Goal: Find specific page/section: Find specific page/section

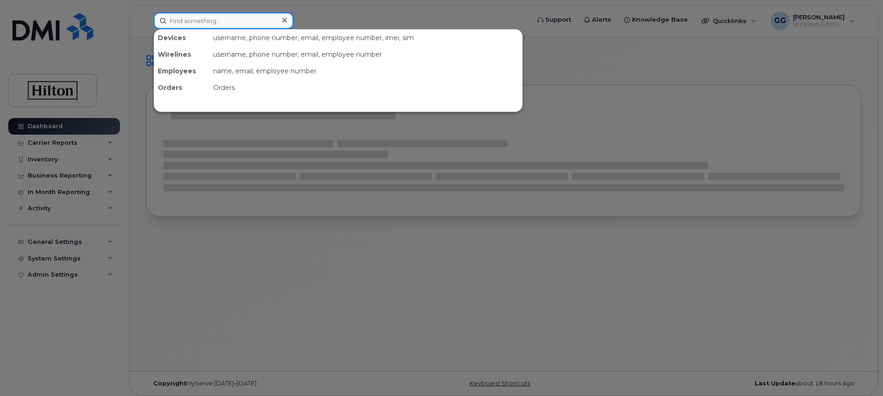
click at [196, 24] on input at bounding box center [224, 20] width 140 height 17
paste input "4165248237"
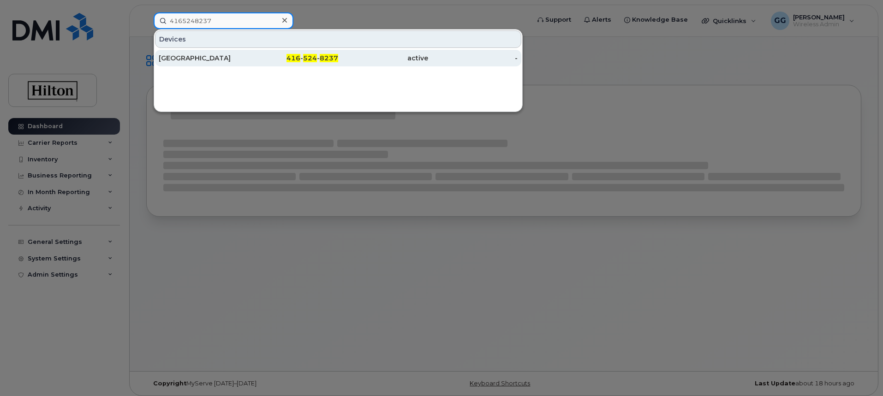
type input "4165248237"
click at [303, 58] on div "416 - 524 - 8237" at bounding box center [294, 57] width 90 height 9
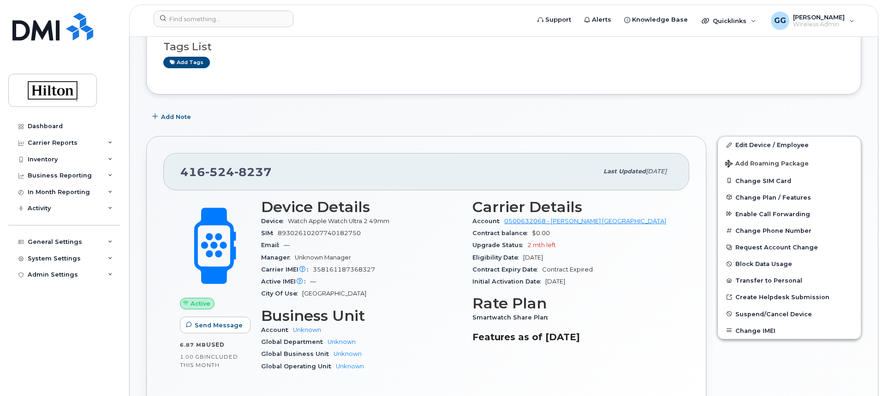
scroll to position [46, 0]
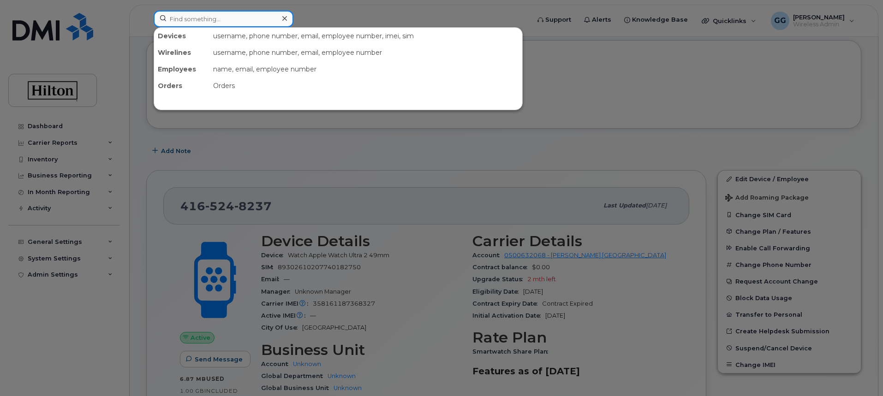
click at [210, 20] on input at bounding box center [224, 19] width 140 height 17
paste input "202-377-9091"
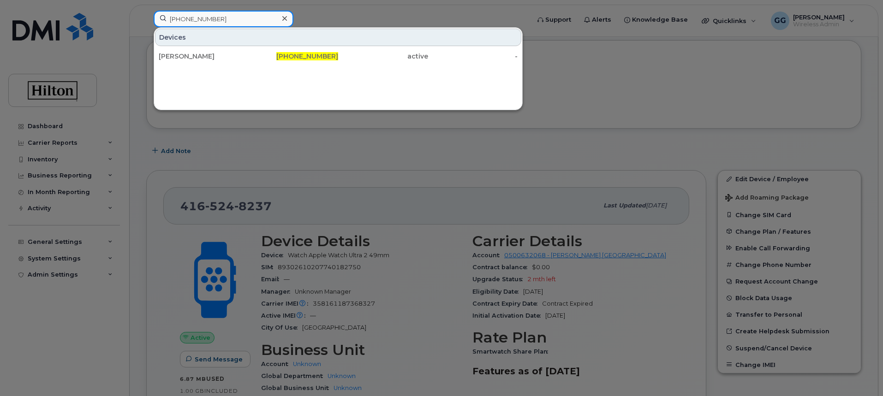
drag, startPoint x: 231, startPoint y: 19, endPoint x: 188, endPoint y: 15, distance: 44.0
click at [152, 18] on div "202-377-9091 Devices HEATHER FINK 202-377-9091 active -" at bounding box center [338, 21] width 385 height 20
paste input "Pia Cho"
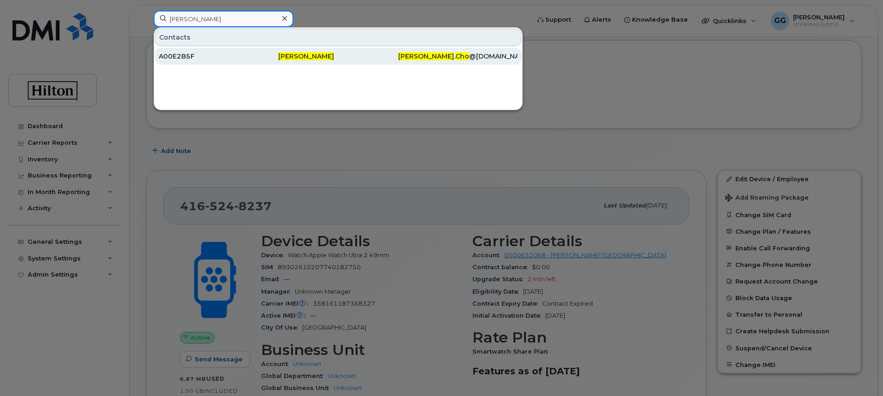
type input "Pia Cho"
click at [287, 57] on span "Pia Cho" at bounding box center [306, 56] width 56 height 8
